Goal: Transaction & Acquisition: Purchase product/service

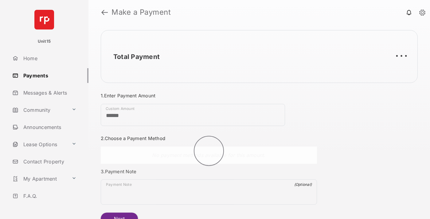
scroll to position [33, 0]
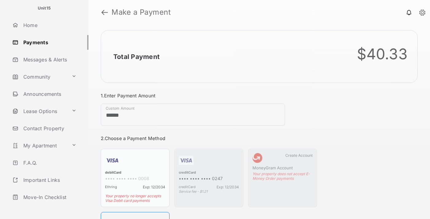
click at [48, 207] on link "Logout" at bounding box center [49, 214] width 79 height 15
